Goal: Check status: Check status

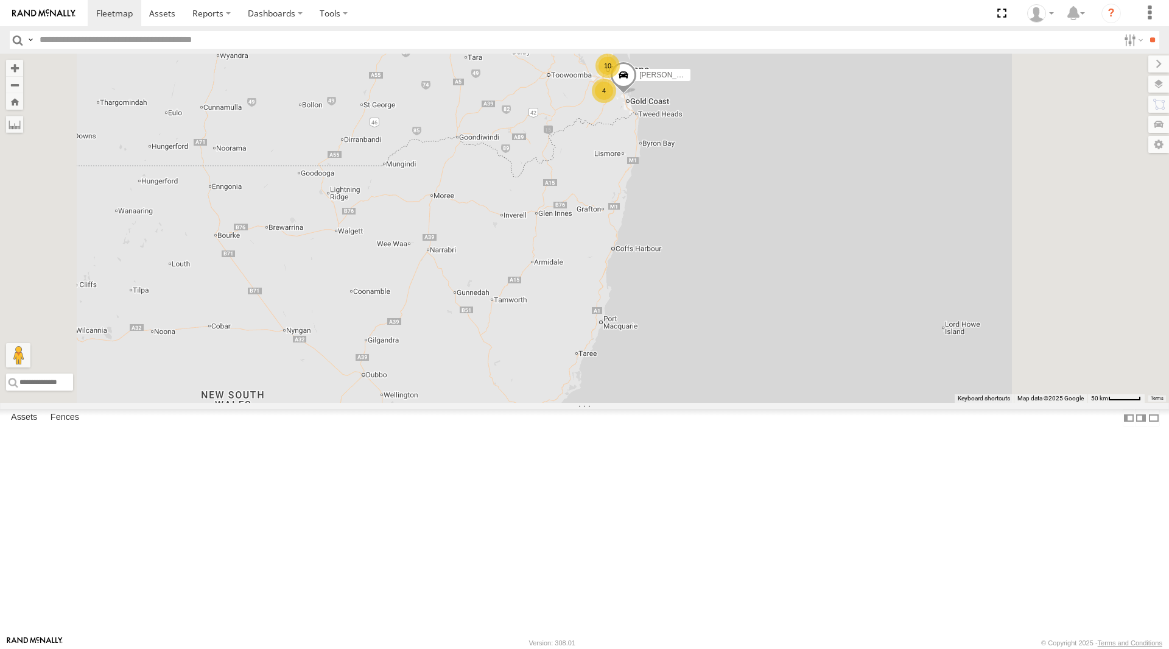
drag, startPoint x: 605, startPoint y: 539, endPoint x: 647, endPoint y: 445, distance: 102.8
click at [575, 403] on div "10 4 2 [PERSON_NAME] - 842JY2" at bounding box center [584, 228] width 1169 height 349
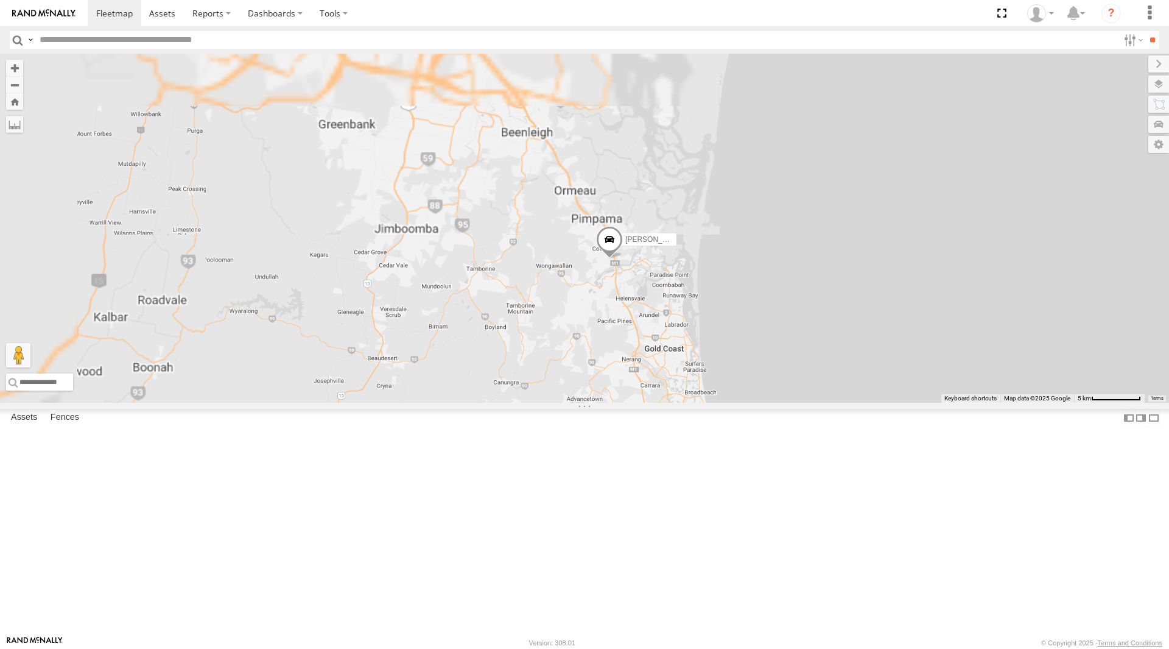
drag, startPoint x: 651, startPoint y: 217, endPoint x: 682, endPoint y: 562, distance: 346.1
click at [682, 403] on div "[PERSON_NAME] - 842JY2" at bounding box center [584, 228] width 1169 height 349
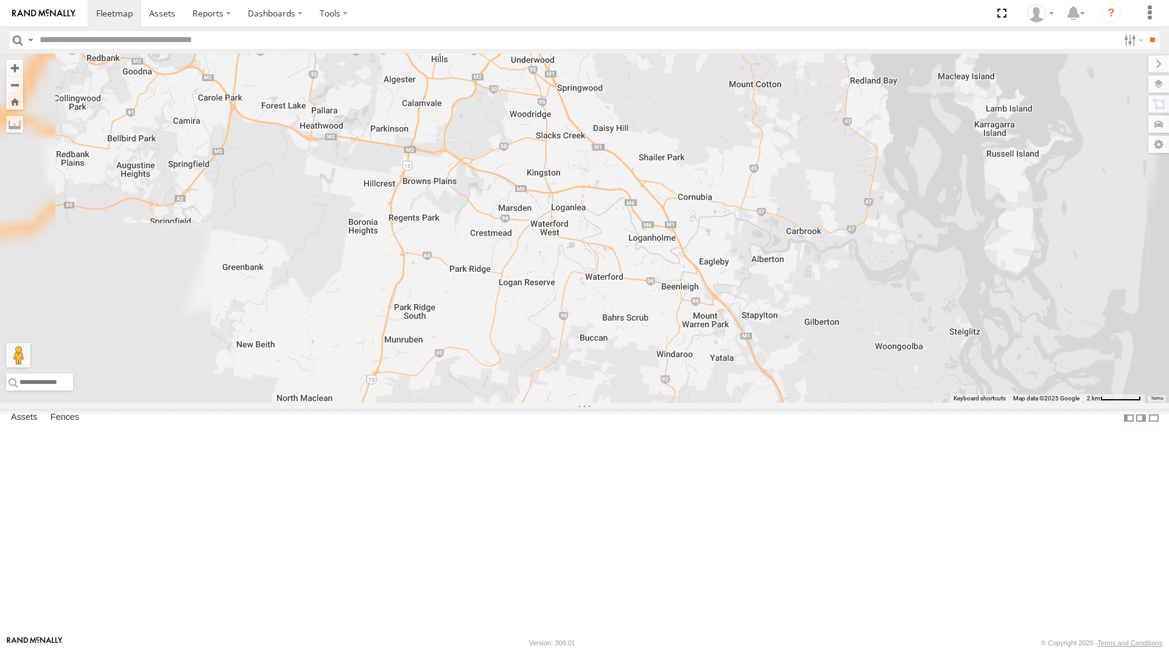
drag, startPoint x: 513, startPoint y: 292, endPoint x: 628, endPoint y: 544, distance: 277.2
click at [628, 403] on div "[PERSON_NAME] - 842JY2" at bounding box center [584, 228] width 1169 height 349
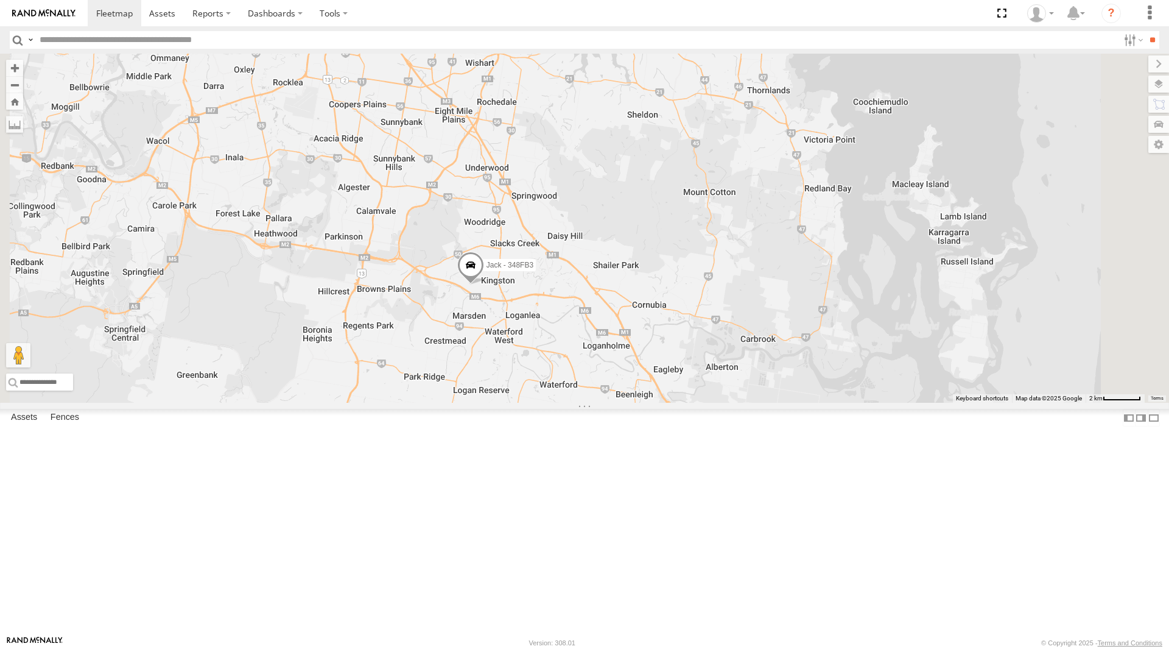
drag, startPoint x: 611, startPoint y: 421, endPoint x: 541, endPoint y: 477, distance: 89.2
click at [541, 403] on div "Jace Seumanu - 842JY2 Alex - 347FB3 Jack - 348FB3 Jesse 366JK9 - Corolla Hatch" at bounding box center [584, 228] width 1169 height 349
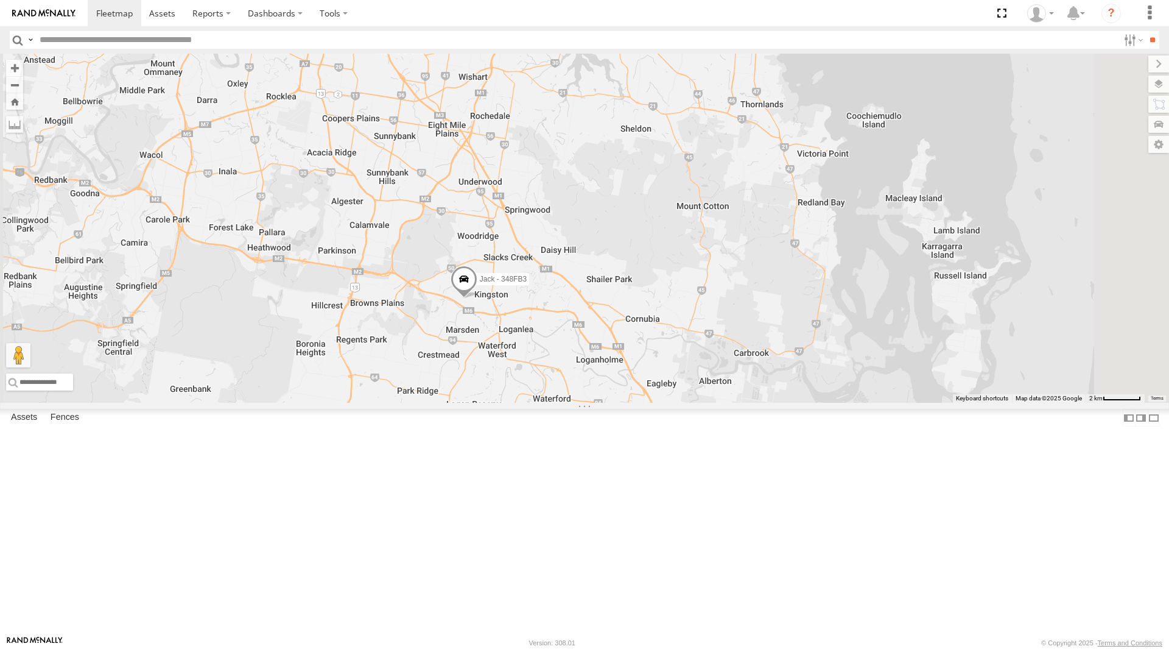
click at [0, 0] on div "All Assets" at bounding box center [0, 0] width 0 height 0
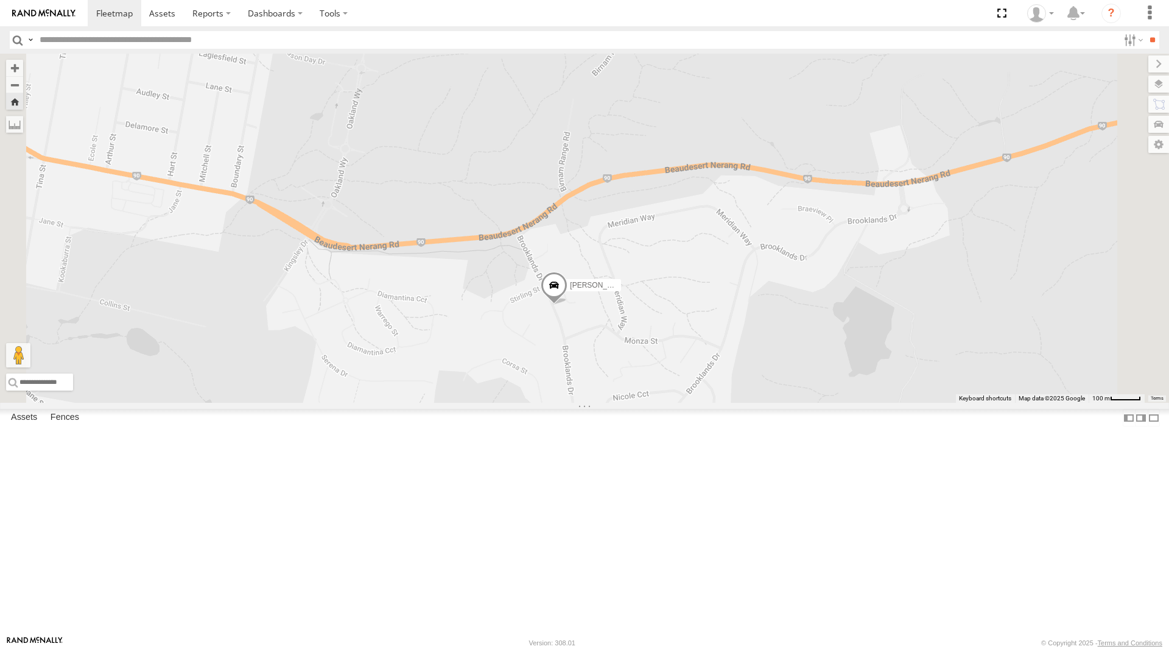
click at [0, 0] on span at bounding box center [0, 0] width 0 height 0
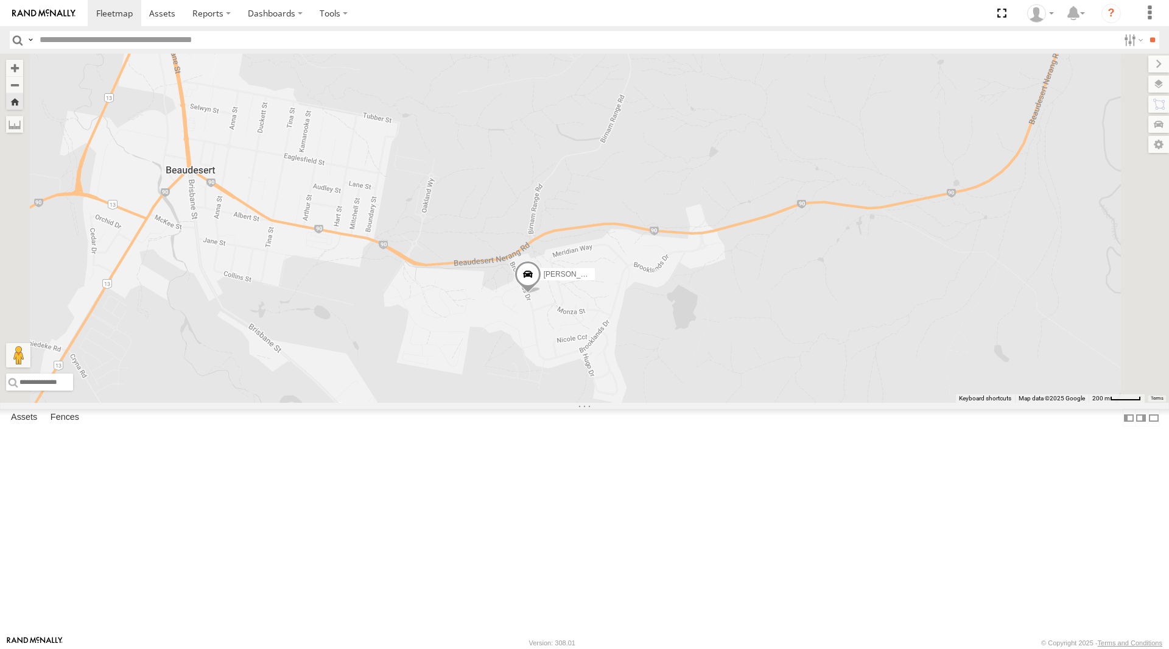
click at [0, 0] on span at bounding box center [0, 0] width 0 height 0
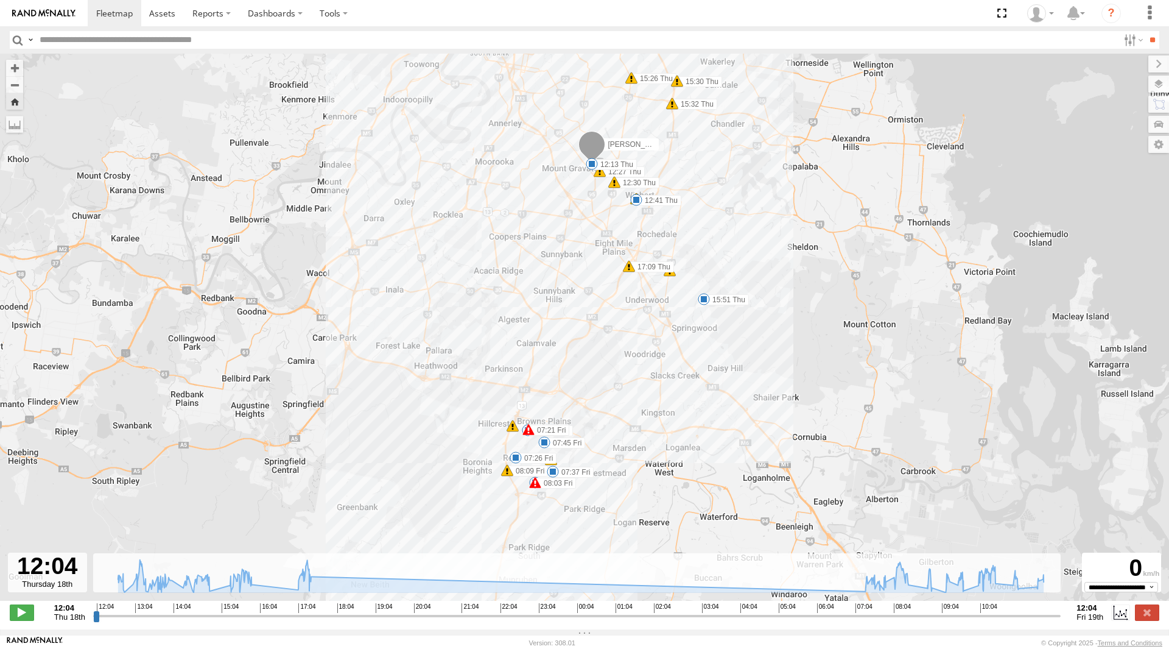
drag, startPoint x: 569, startPoint y: 219, endPoint x: 532, endPoint y: 283, distance: 74.5
click at [532, 283] on div "Ian 12:13 Thu 12:41 Thu 15:51 Thu 07:21 Fri 08:03 Fri 08:46 Fri 09:11 Fri 09:31…" at bounding box center [584, 334] width 1169 height 560
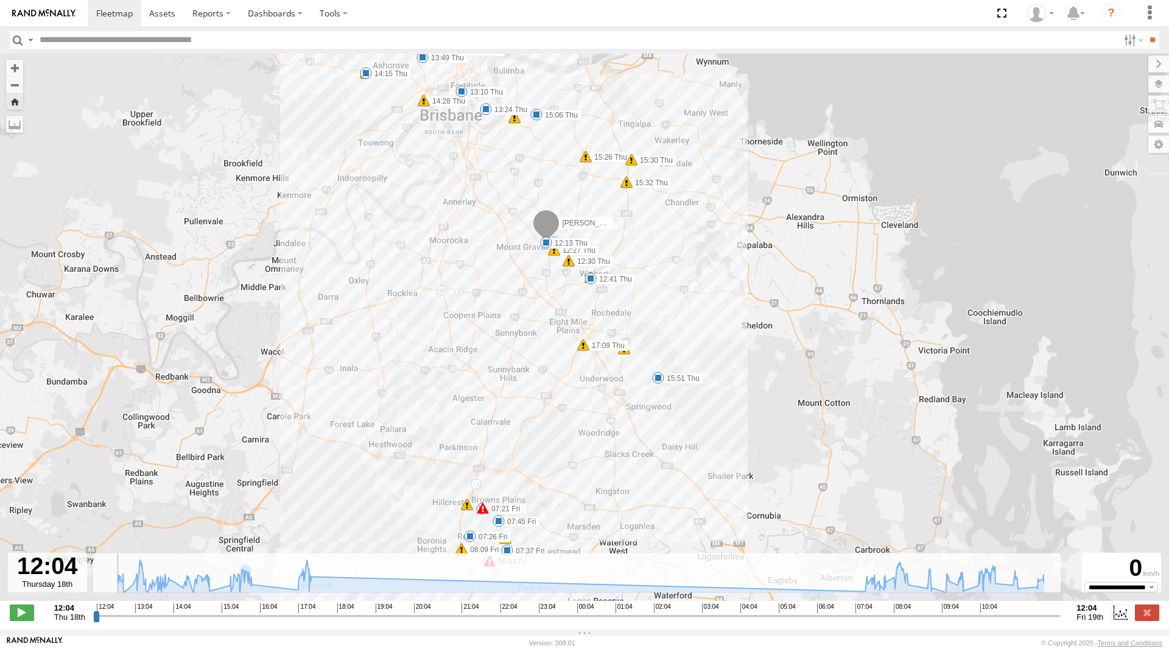
drag, startPoint x: 97, startPoint y: 619, endPoint x: 76, endPoint y: 621, distance: 22.0
click at [93, 621] on input "range" at bounding box center [577, 616] width 968 height 12
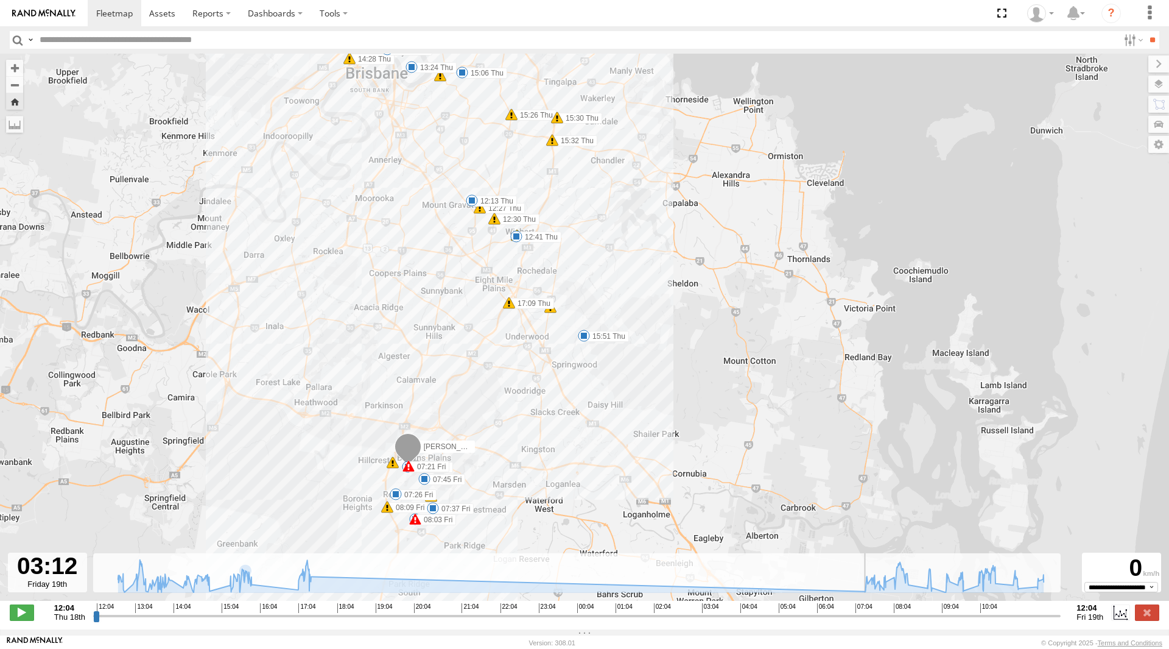
drag, startPoint x: 97, startPoint y: 622, endPoint x: 549, endPoint y: 514, distance: 464.6
type input "**********"
click at [698, 610] on input "range" at bounding box center [577, 616] width 968 height 12
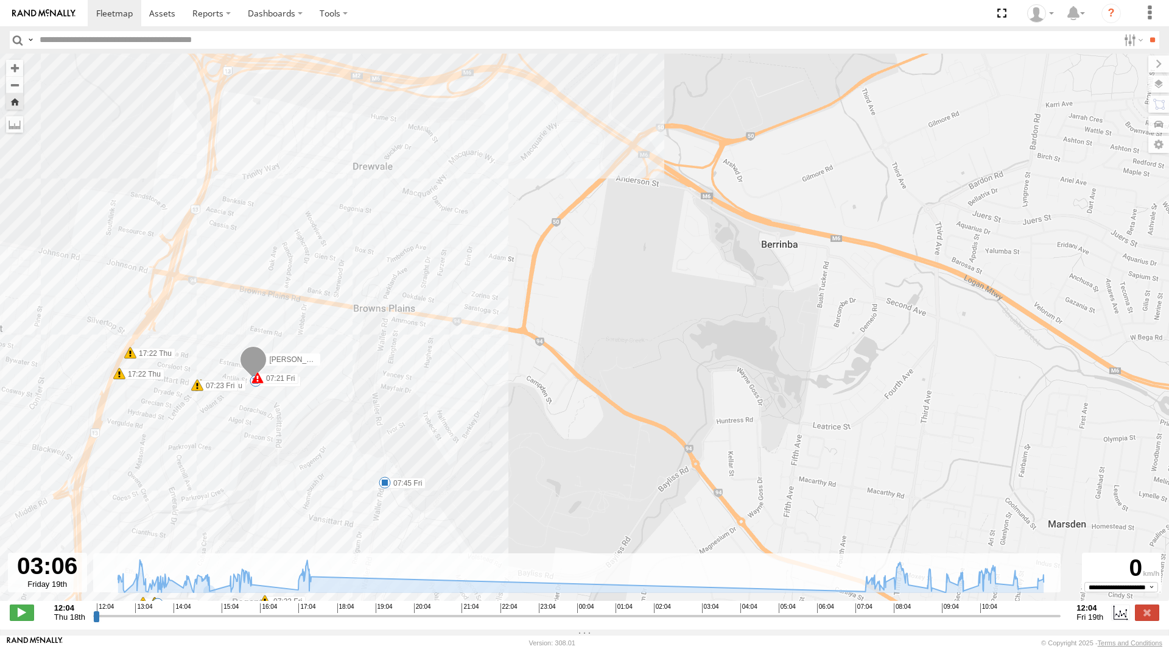
click at [63, 39] on input "text" at bounding box center [577, 40] width 1084 height 18
type input "***"
click at [118, 15] on span at bounding box center [114, 13] width 37 height 12
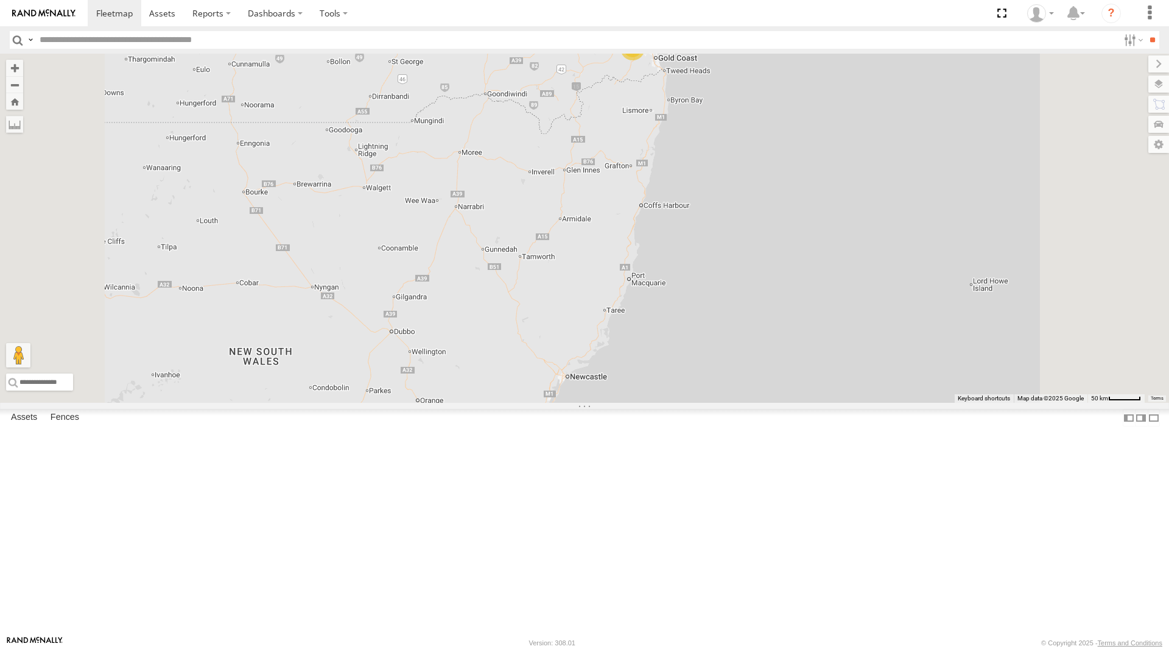
scroll to position [77, 0]
click at [0, 0] on div "All Assets" at bounding box center [0, 0] width 0 height 0
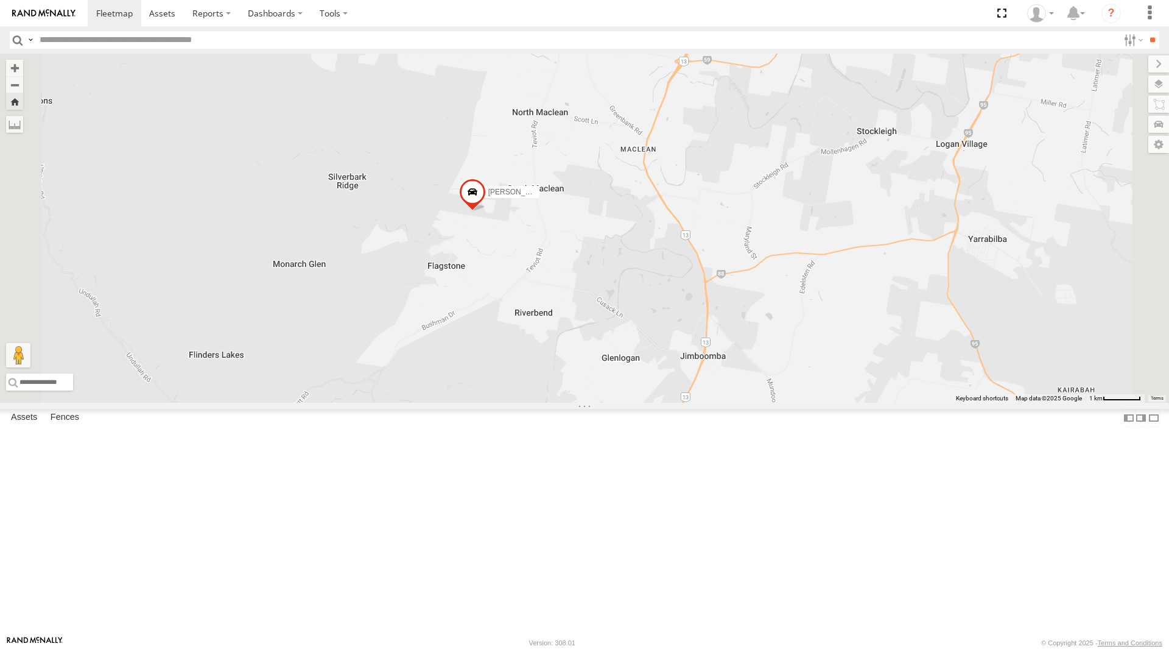
drag, startPoint x: 633, startPoint y: 337, endPoint x: 620, endPoint y: 391, distance: 55.3
click at [620, 390] on div "[PERSON_NAME] 366JK9 - Corolla Hatch" at bounding box center [584, 228] width 1169 height 349
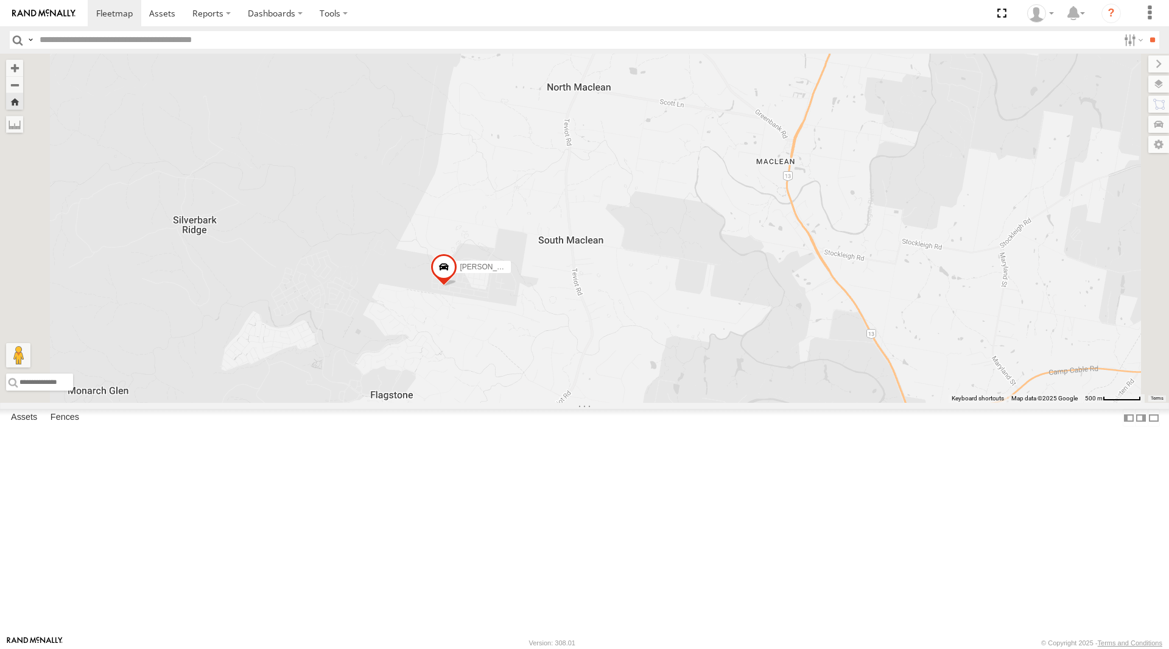
click at [0, 0] on span at bounding box center [0, 0] width 0 height 0
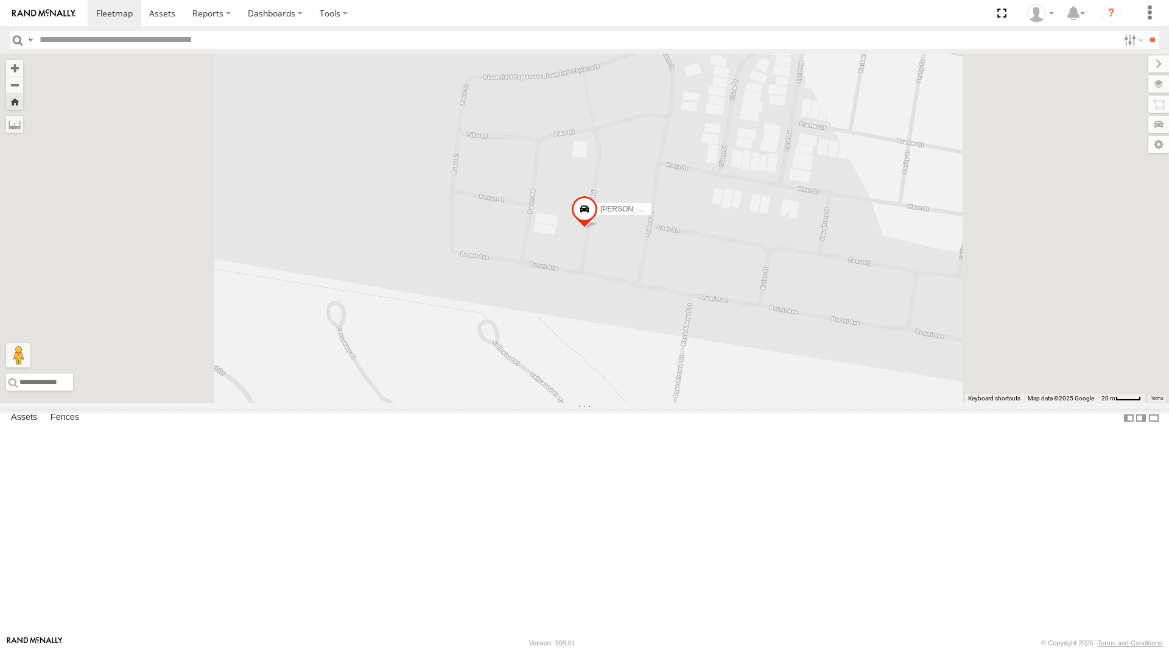
click at [0, 0] on span at bounding box center [0, 0] width 0 height 0
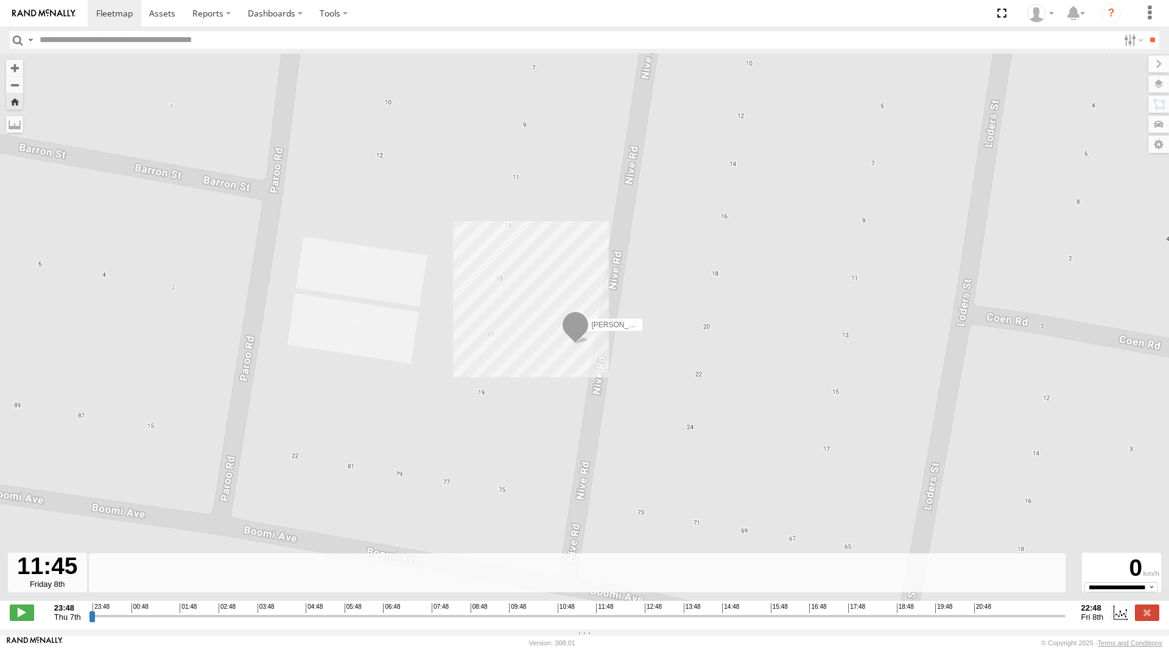
drag, startPoint x: 90, startPoint y: 623, endPoint x: 537, endPoint y: 629, distance: 447.1
type input "**********"
click at [537, 621] on input "range" at bounding box center [577, 616] width 977 height 12
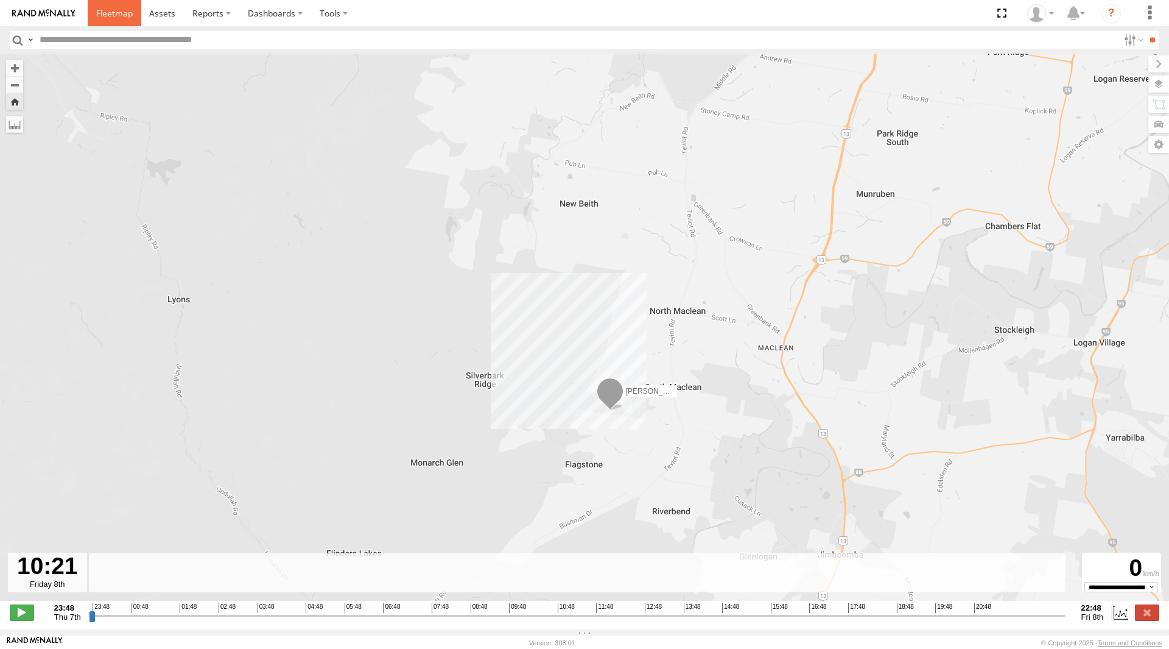
click at [113, 9] on span at bounding box center [114, 13] width 37 height 12
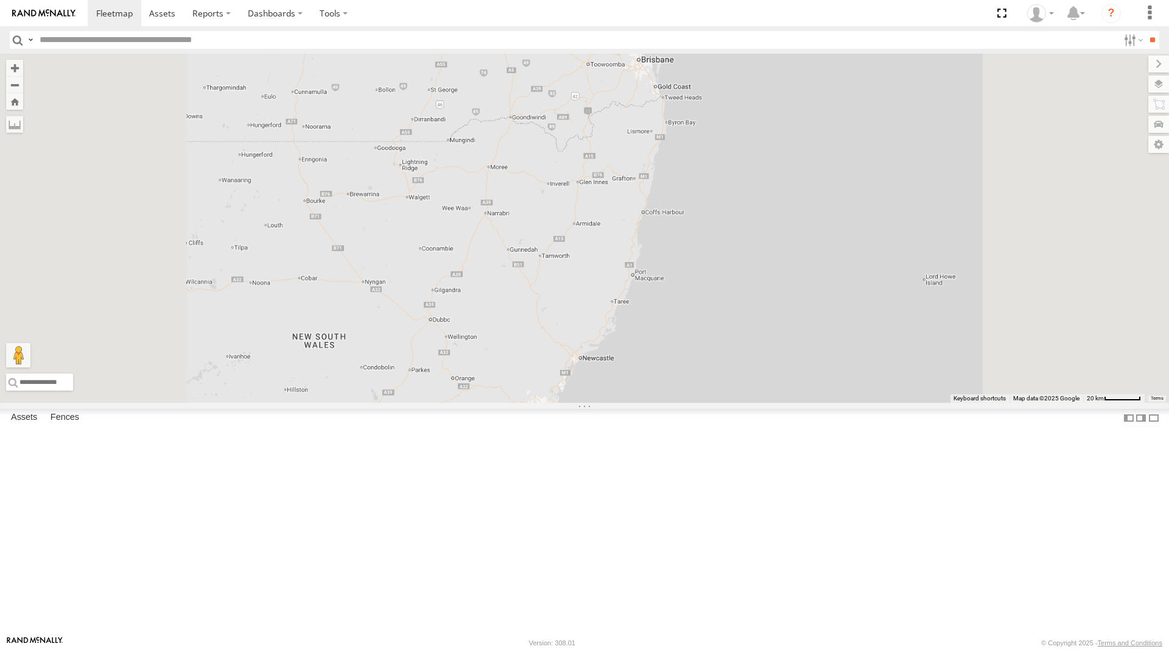
click at [0, 0] on div "[PERSON_NAME] - 347FB3" at bounding box center [0, 0] width 0 height 0
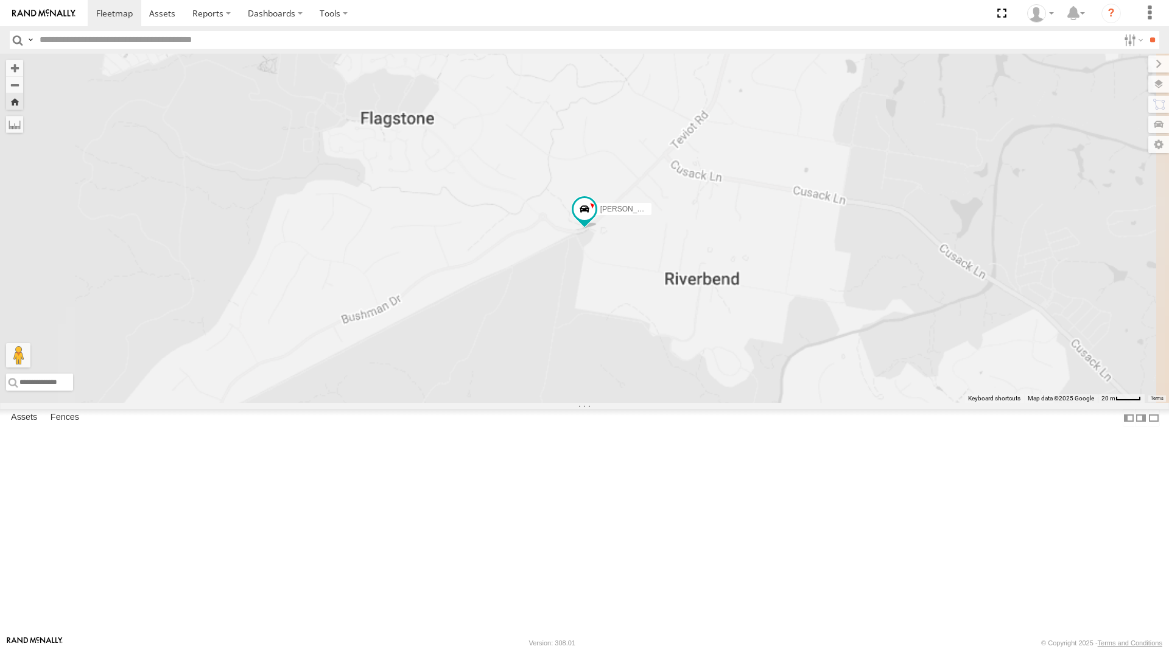
click at [0, 0] on span at bounding box center [0, 0] width 0 height 0
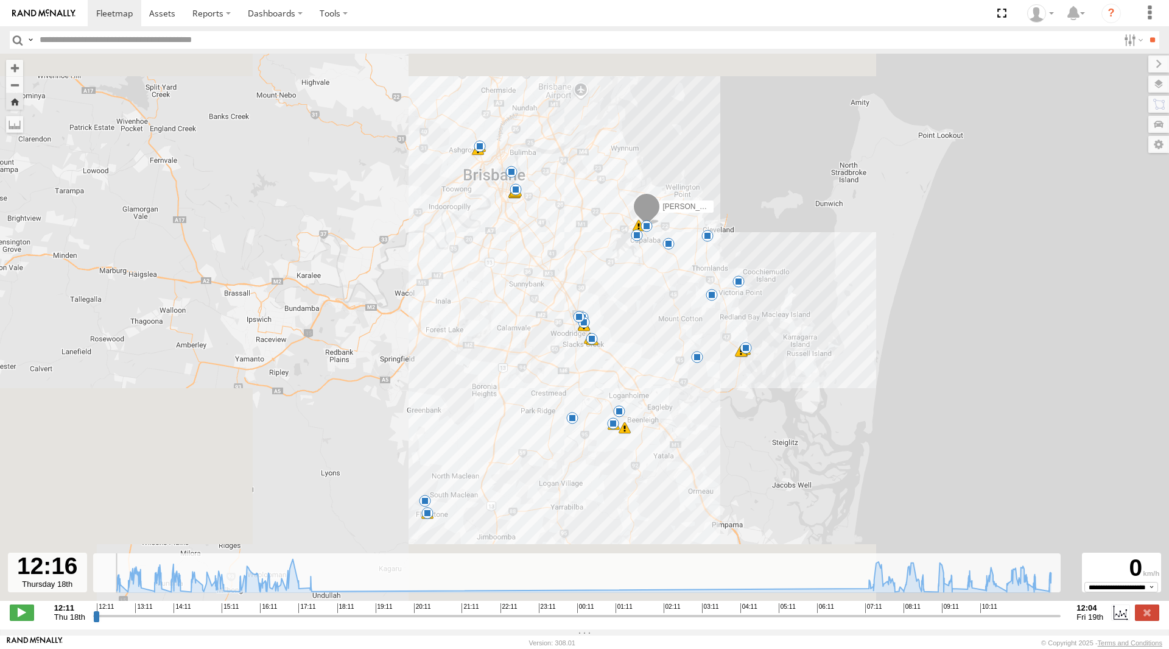
drag, startPoint x: 97, startPoint y: 624, endPoint x: 95, endPoint y: 601, distance: 23.2
click at [95, 610] on input "range" at bounding box center [577, 616] width 968 height 12
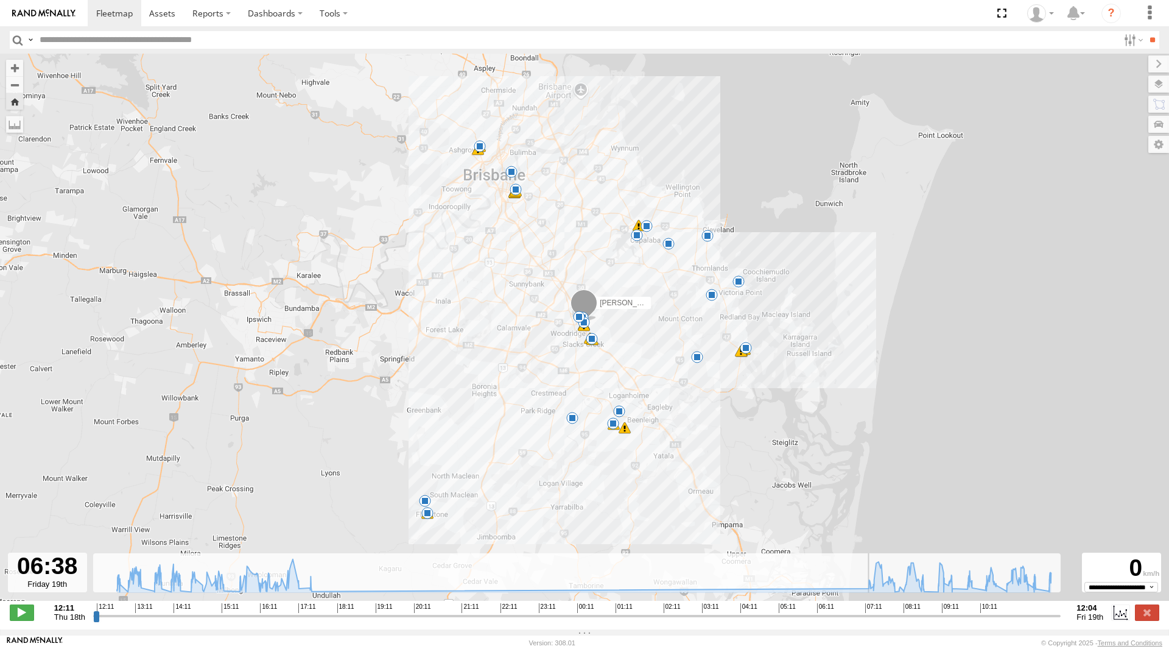
drag, startPoint x: 106, startPoint y: 621, endPoint x: 839, endPoint y: 677, distance: 734.9
type input "**********"
click at [839, 621] on input "range" at bounding box center [577, 616] width 968 height 12
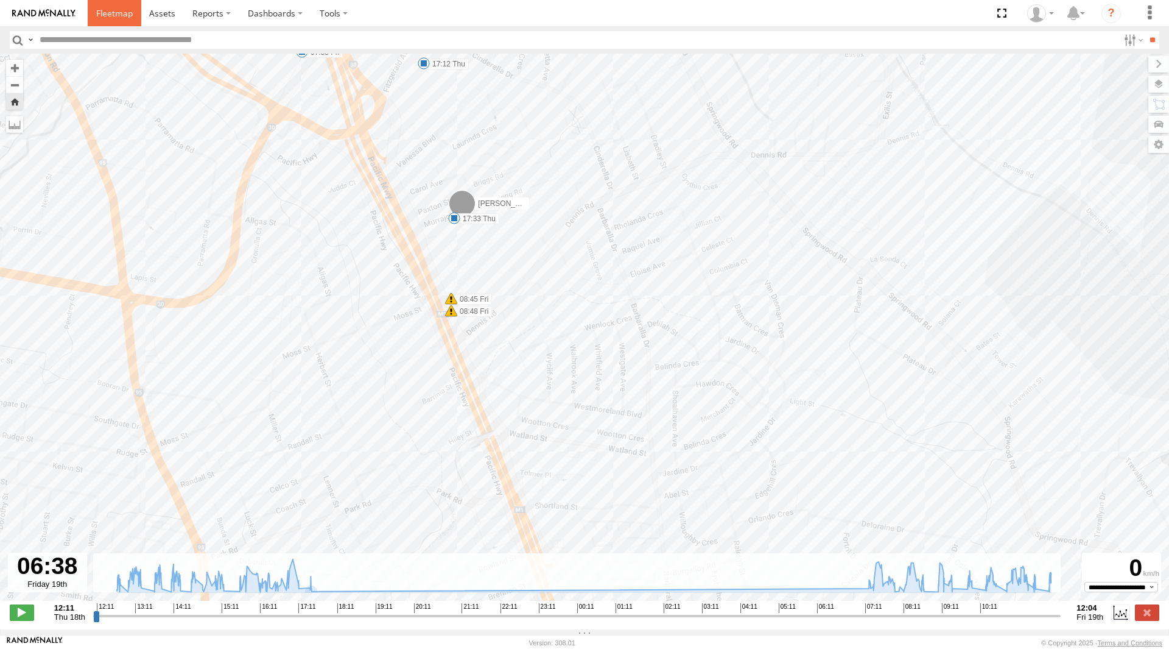
click at [118, 20] on link at bounding box center [115, 13] width 54 height 26
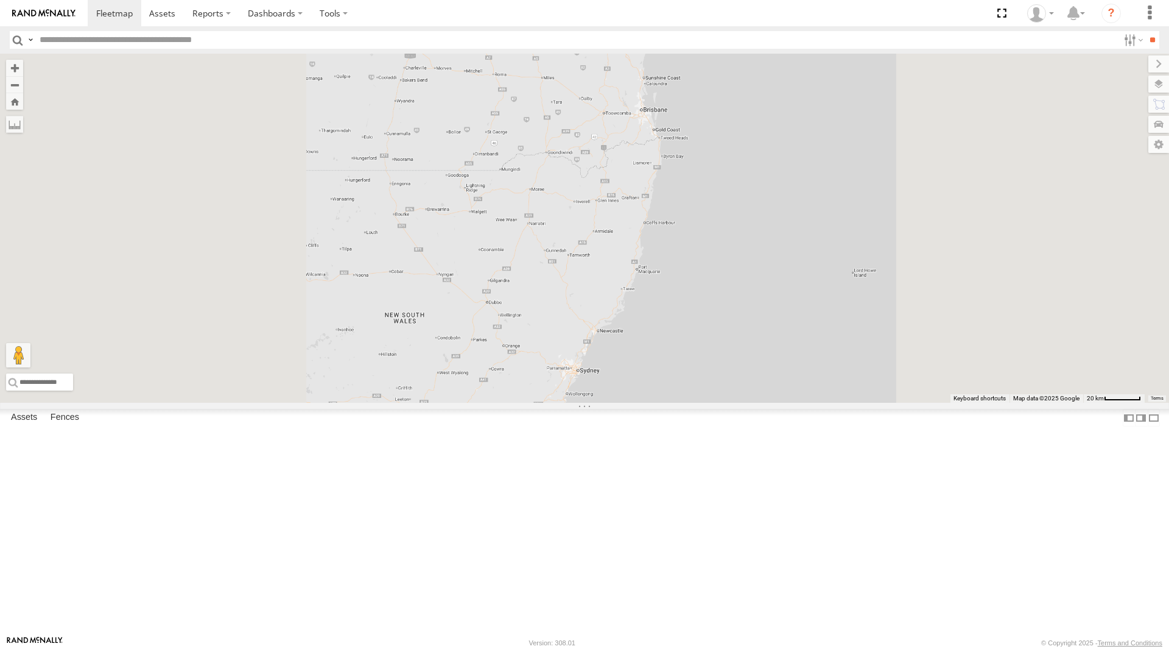
scroll to position [77, 0]
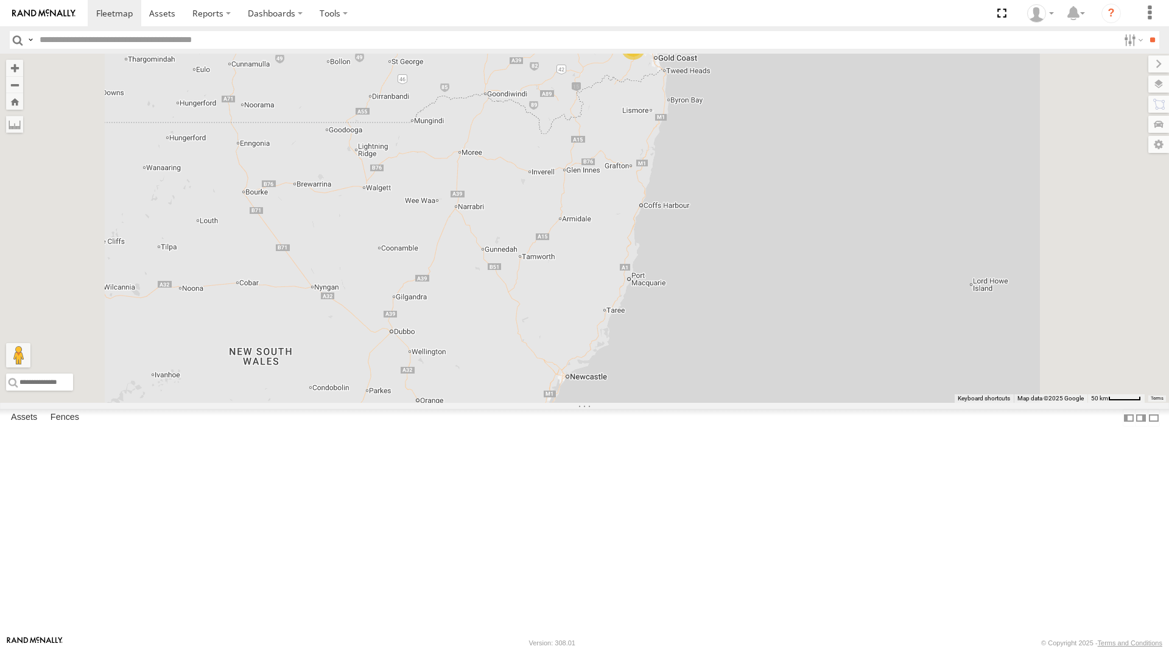
click at [0, 0] on div "[PERSON_NAME] - 360NA6 [GEOGRAPHIC_DATA]" at bounding box center [0, 0] width 0 height 0
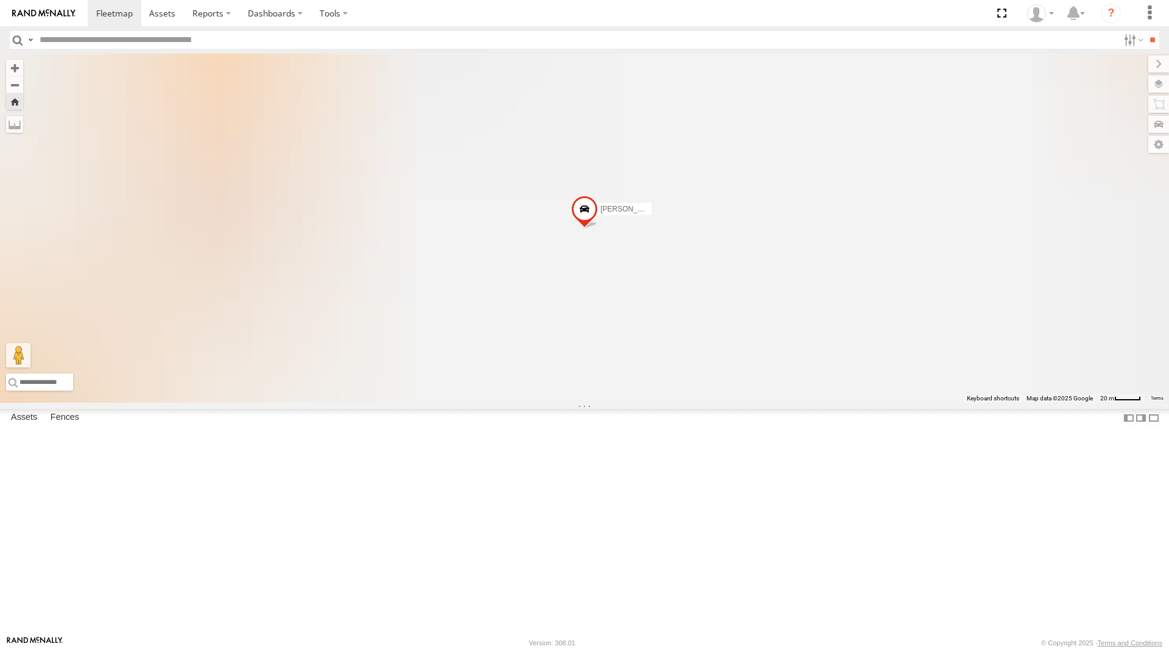
click at [0, 0] on span at bounding box center [0, 0] width 0 height 0
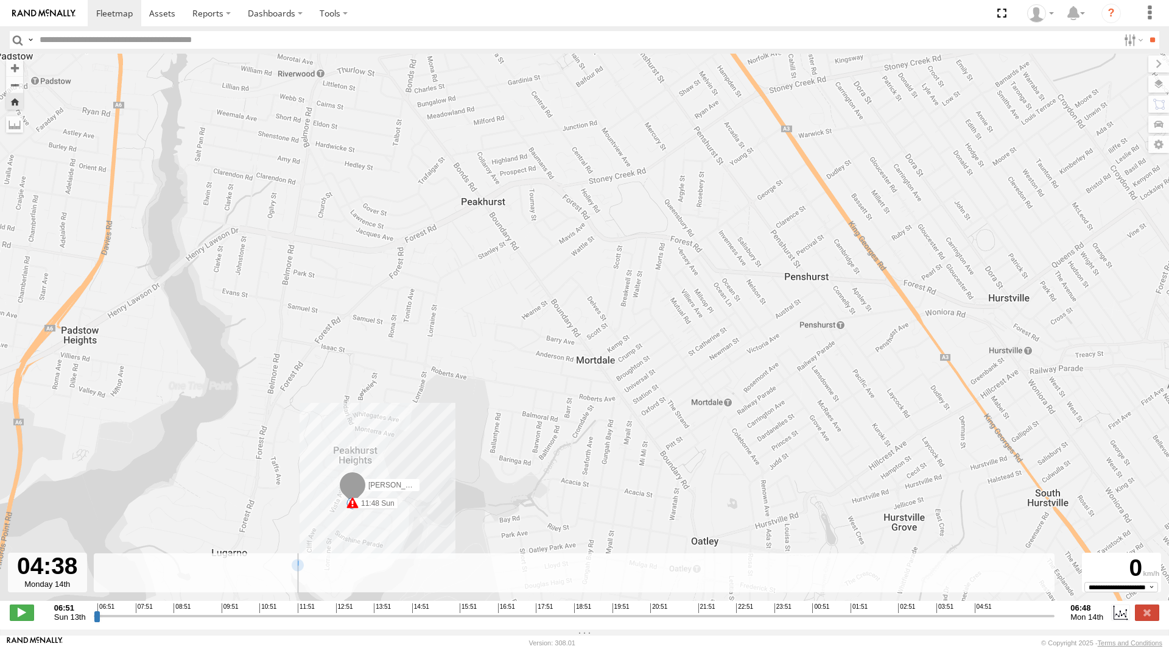
drag, startPoint x: 94, startPoint y: 624, endPoint x: 1002, endPoint y: 602, distance: 907.8
type input "**********"
click at [1002, 610] on input "range" at bounding box center [575, 616] width 962 height 12
